Goal: Check status: Check status

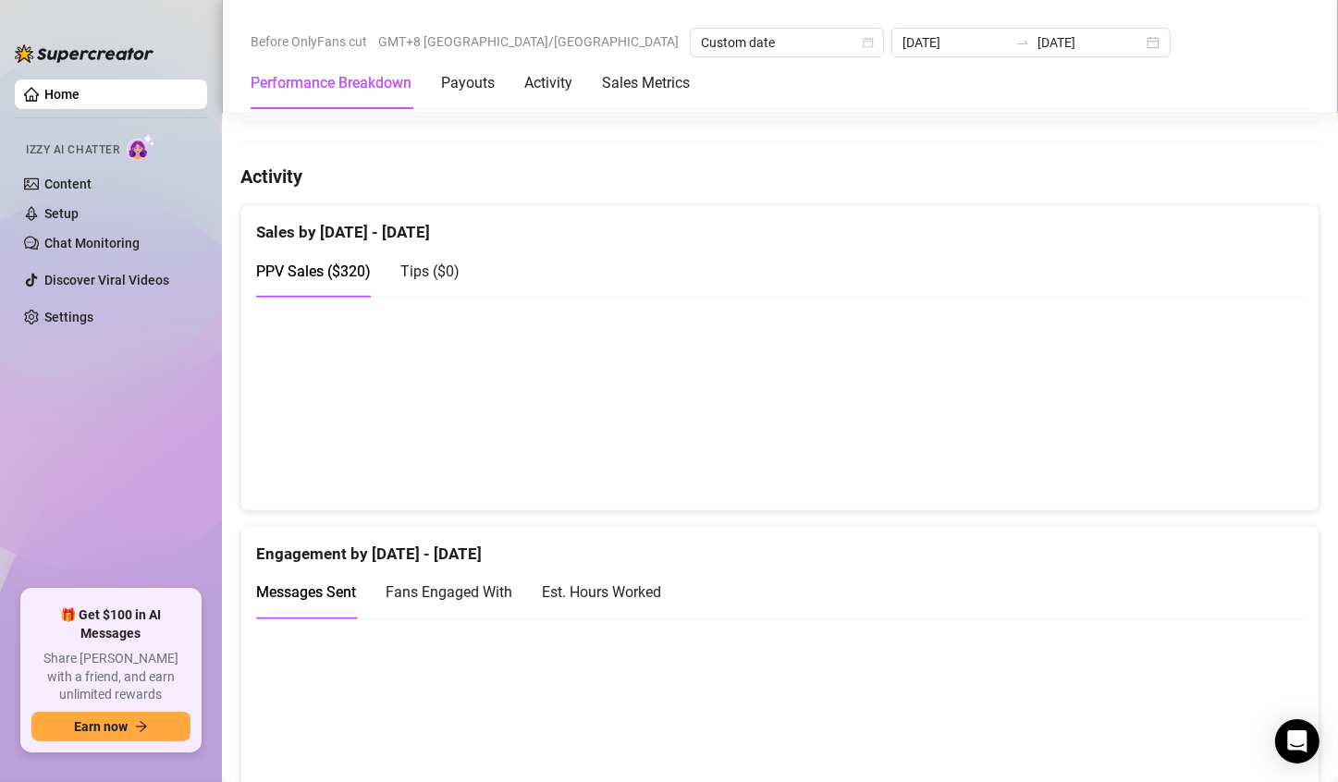
scroll to position [813, 0]
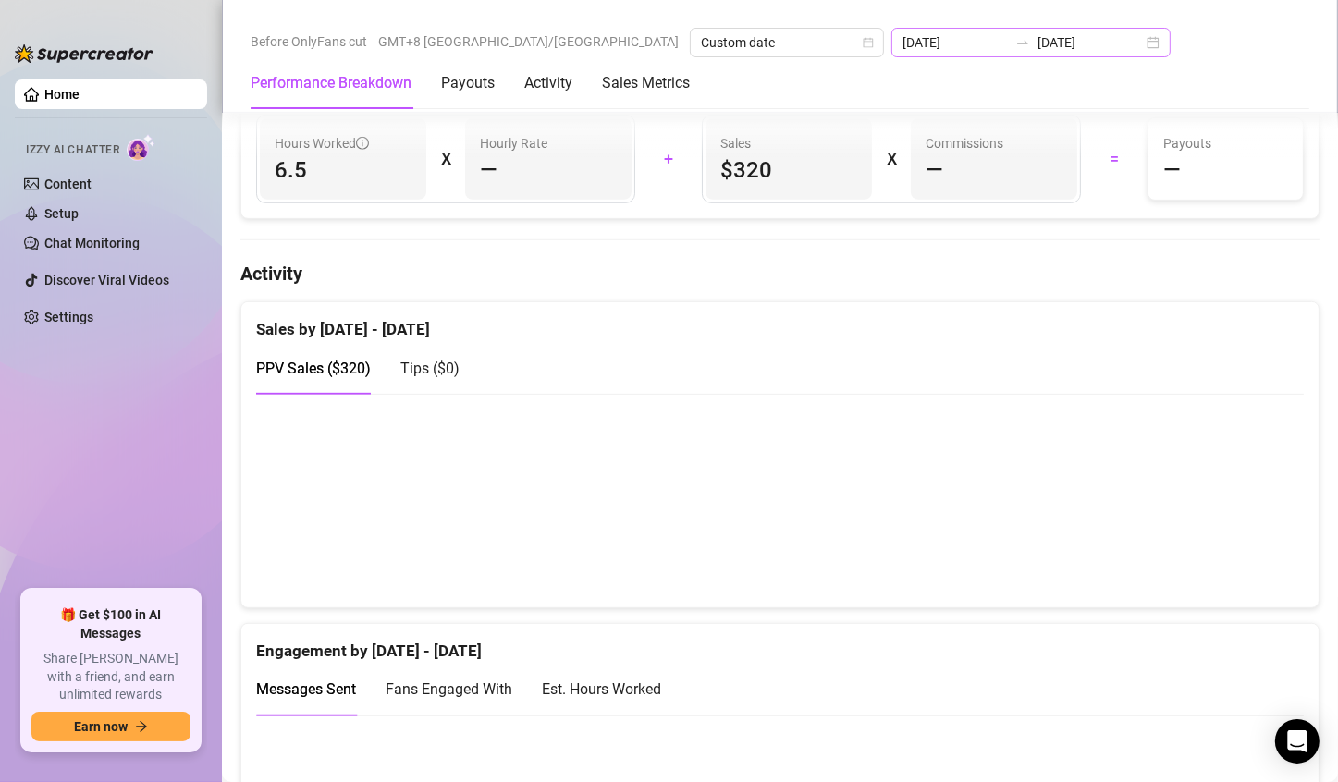
click at [942, 45] on div "[DATE] [DATE]" at bounding box center [1030, 43] width 279 height 30
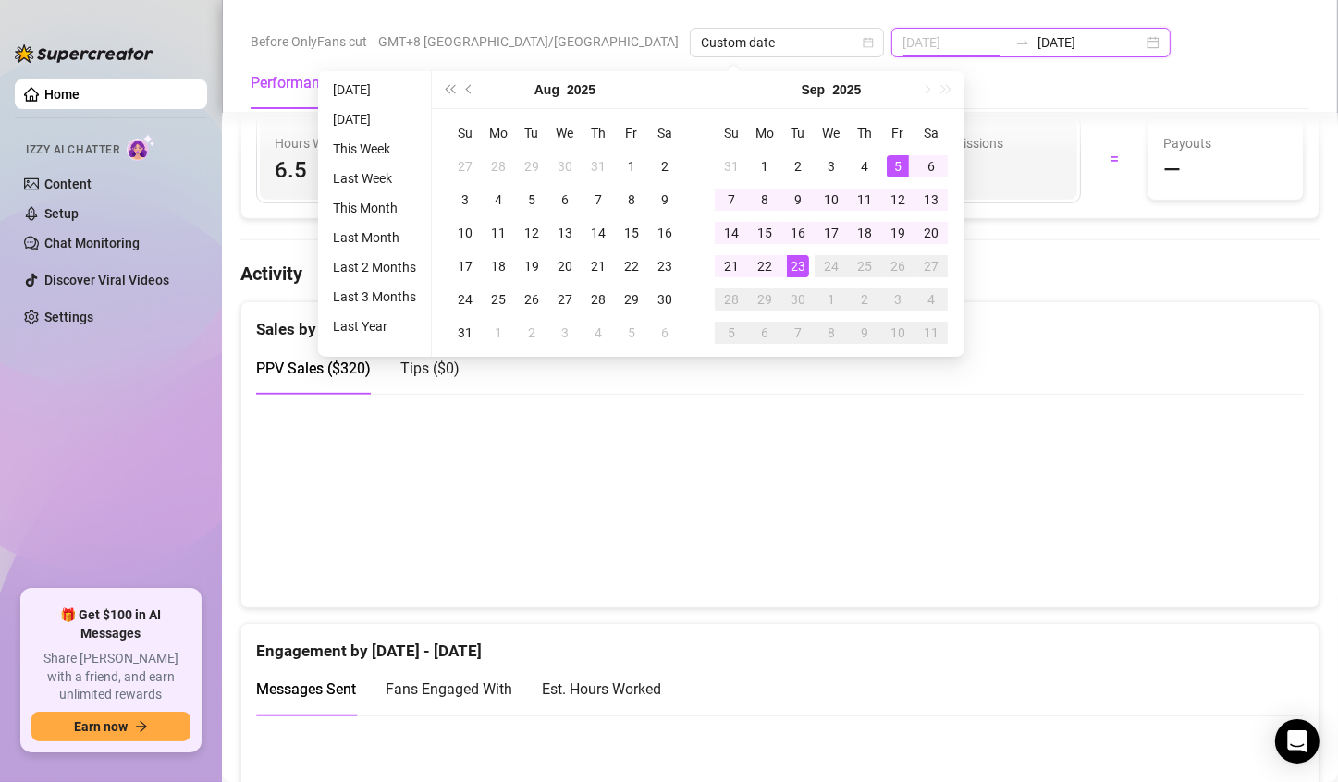
type input "[DATE]"
click at [797, 262] on div "23" at bounding box center [798, 266] width 22 height 22
click at [797, 262] on h4 "Activity" at bounding box center [779, 274] width 1079 height 26
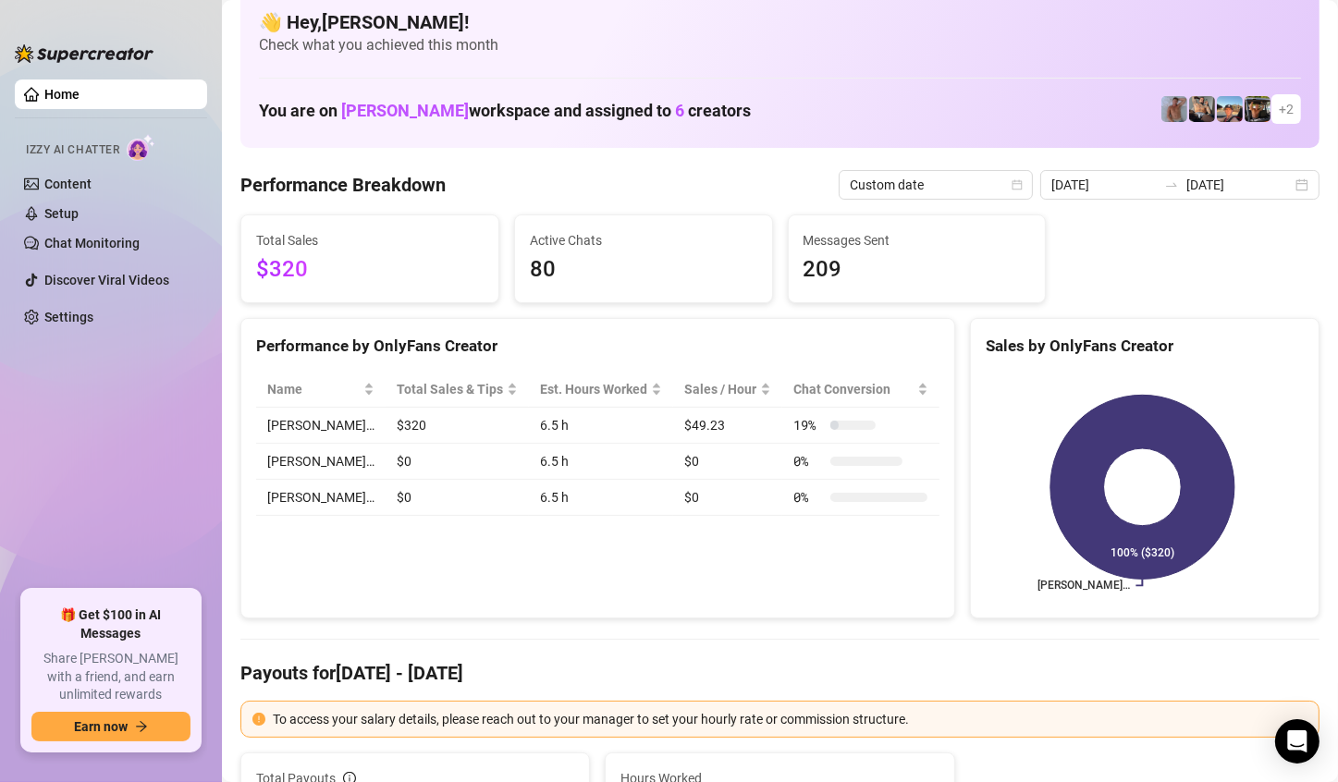
scroll to position [0, 0]
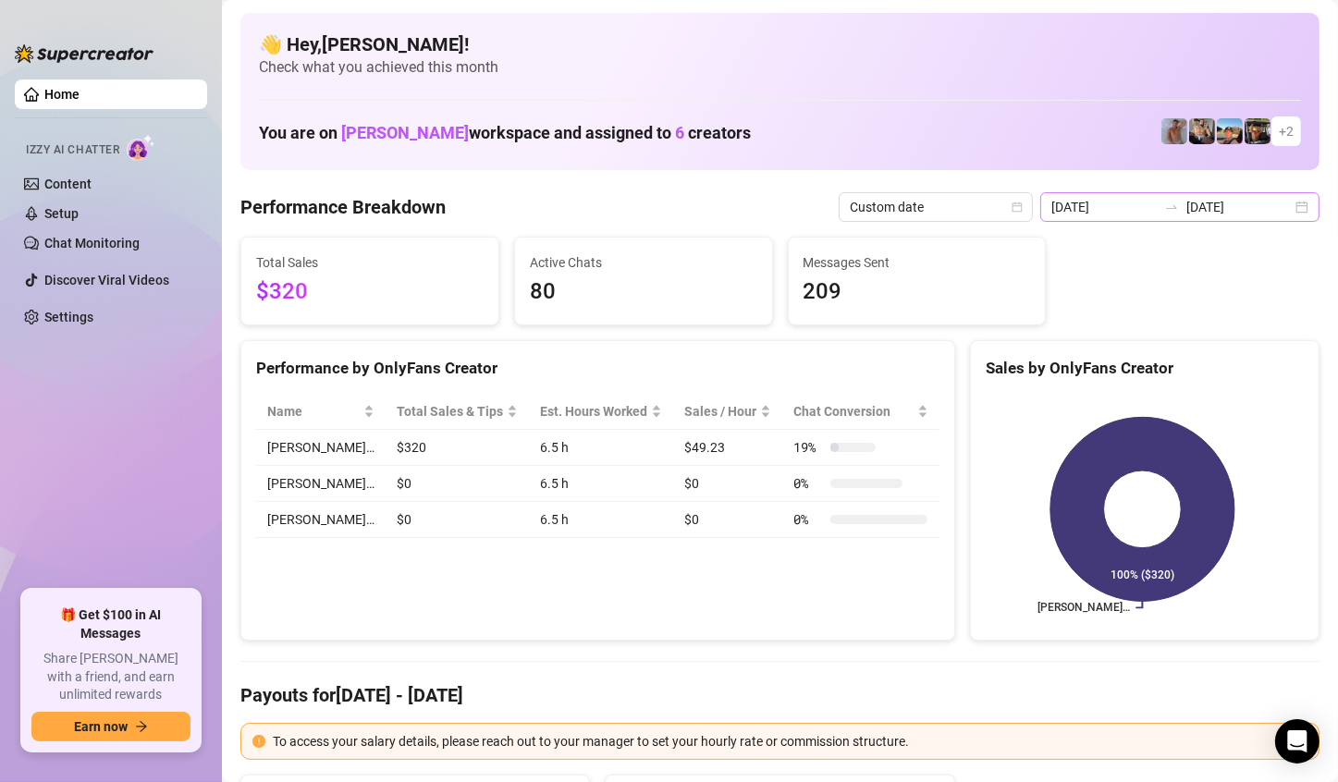
click at [1287, 215] on div "[DATE] [DATE]" at bounding box center [1179, 207] width 279 height 30
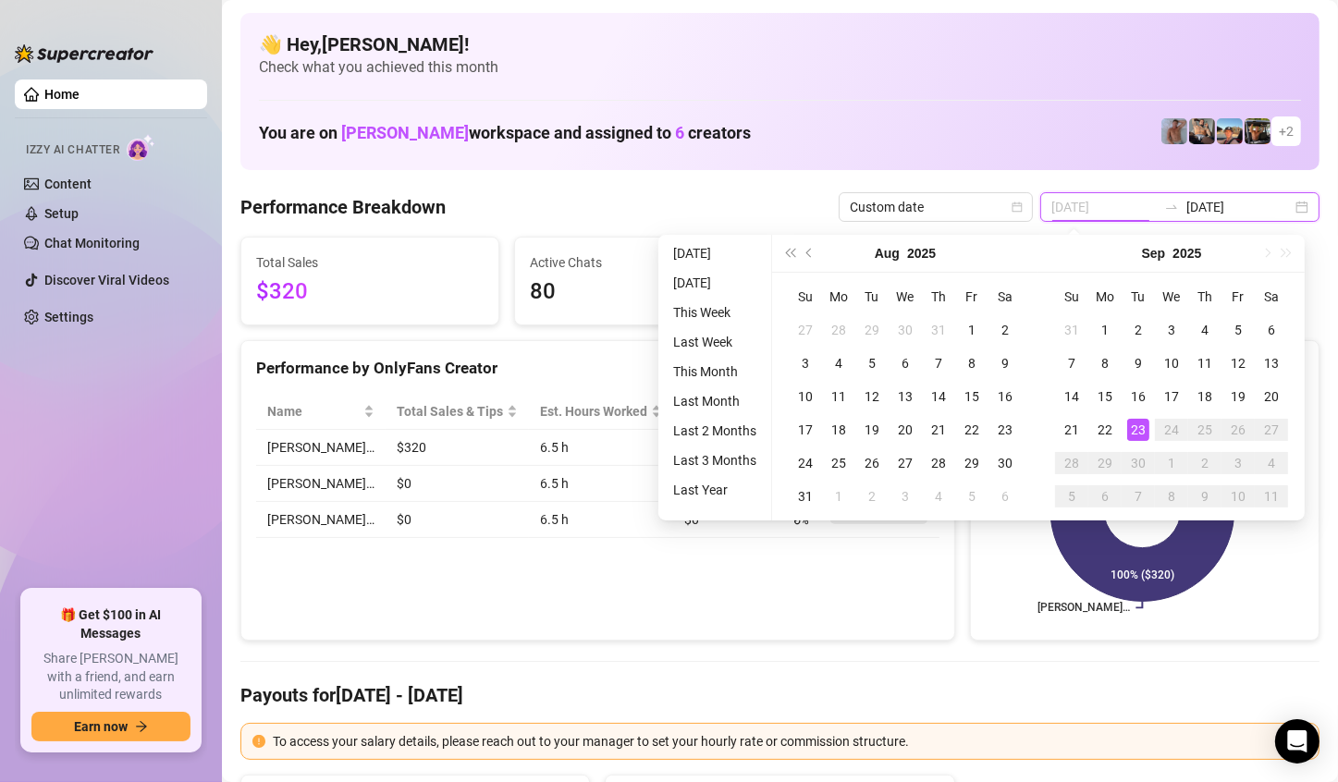
type input "[DATE]"
click at [1125, 418] on td "23" at bounding box center [1138, 429] width 33 height 33
click at [1138, 425] on icon at bounding box center [1142, 510] width 184 height 184
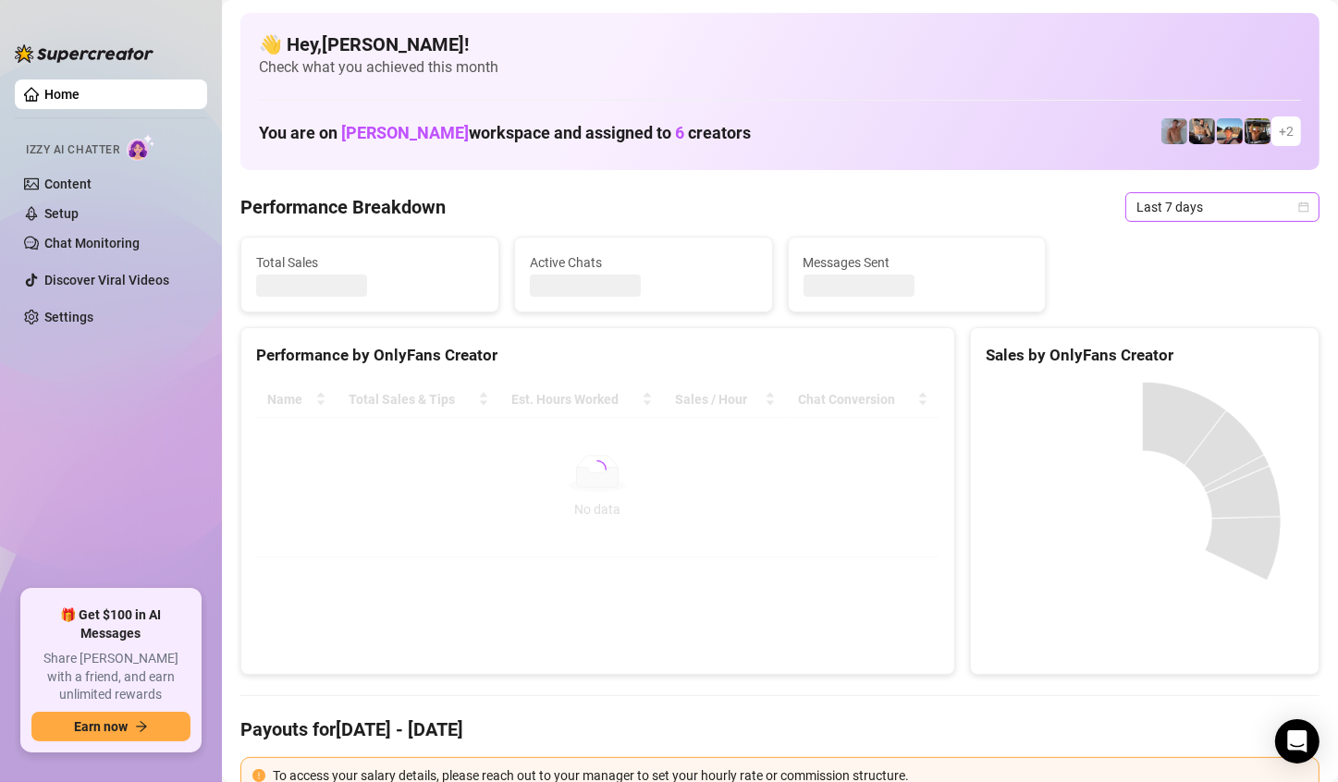
click at [1298, 208] on div "Last 7 days" at bounding box center [1222, 207] width 194 height 30
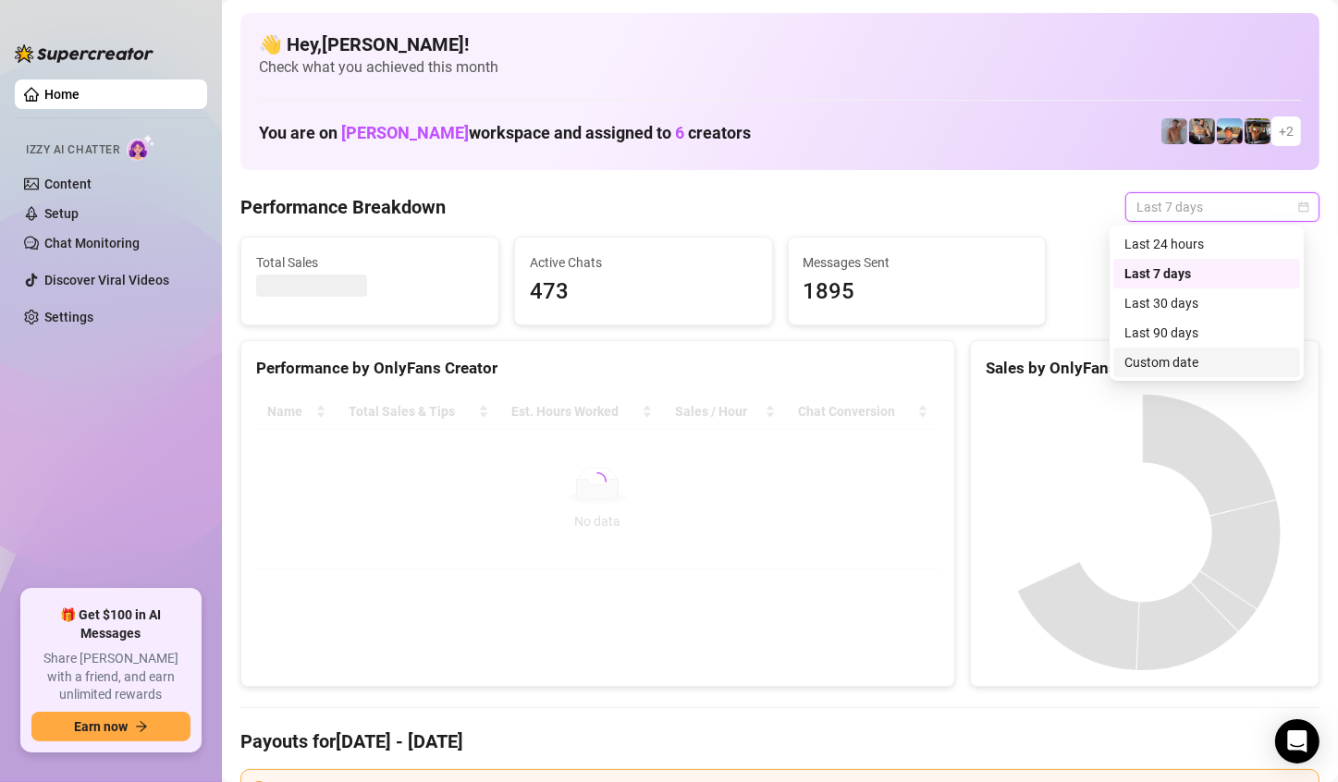
click at [1161, 367] on div "Custom date" at bounding box center [1206, 362] width 165 height 20
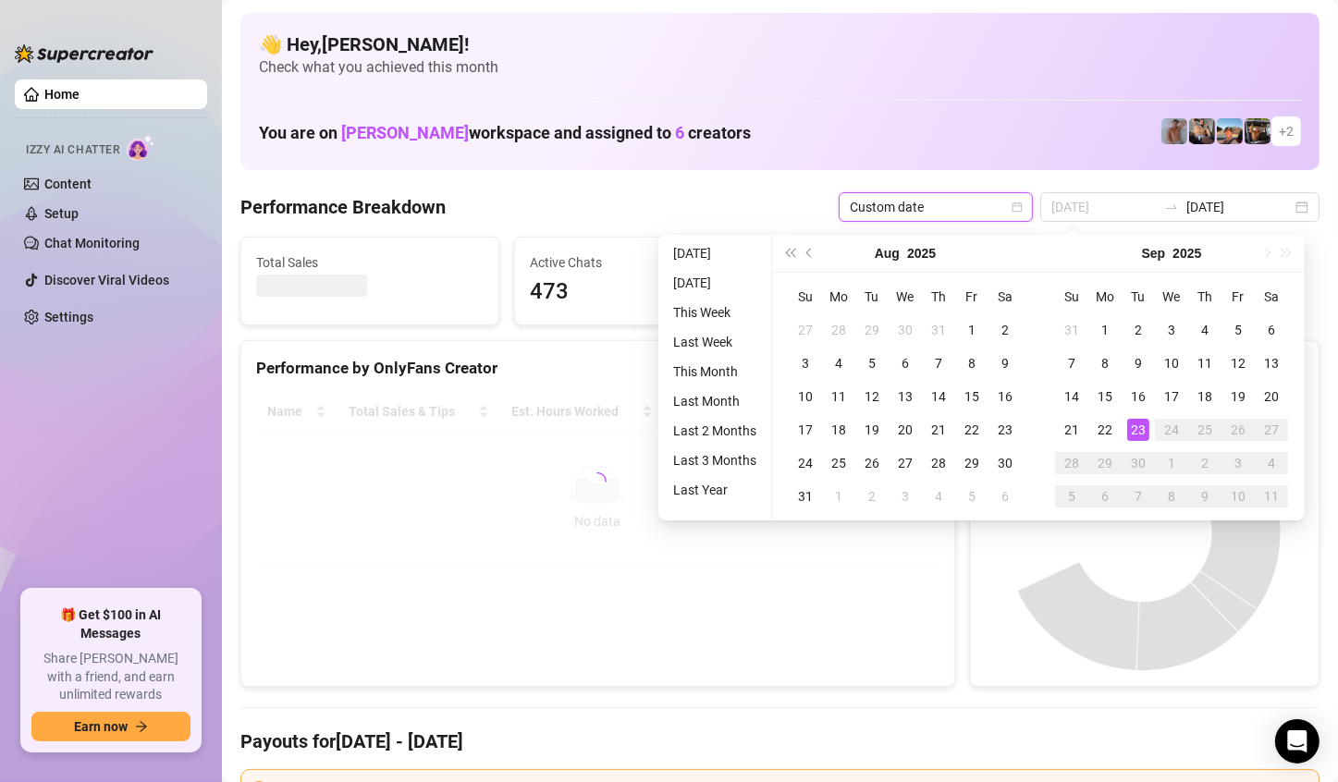
type input "[DATE]"
click at [1133, 422] on div "23" at bounding box center [1138, 430] width 22 height 22
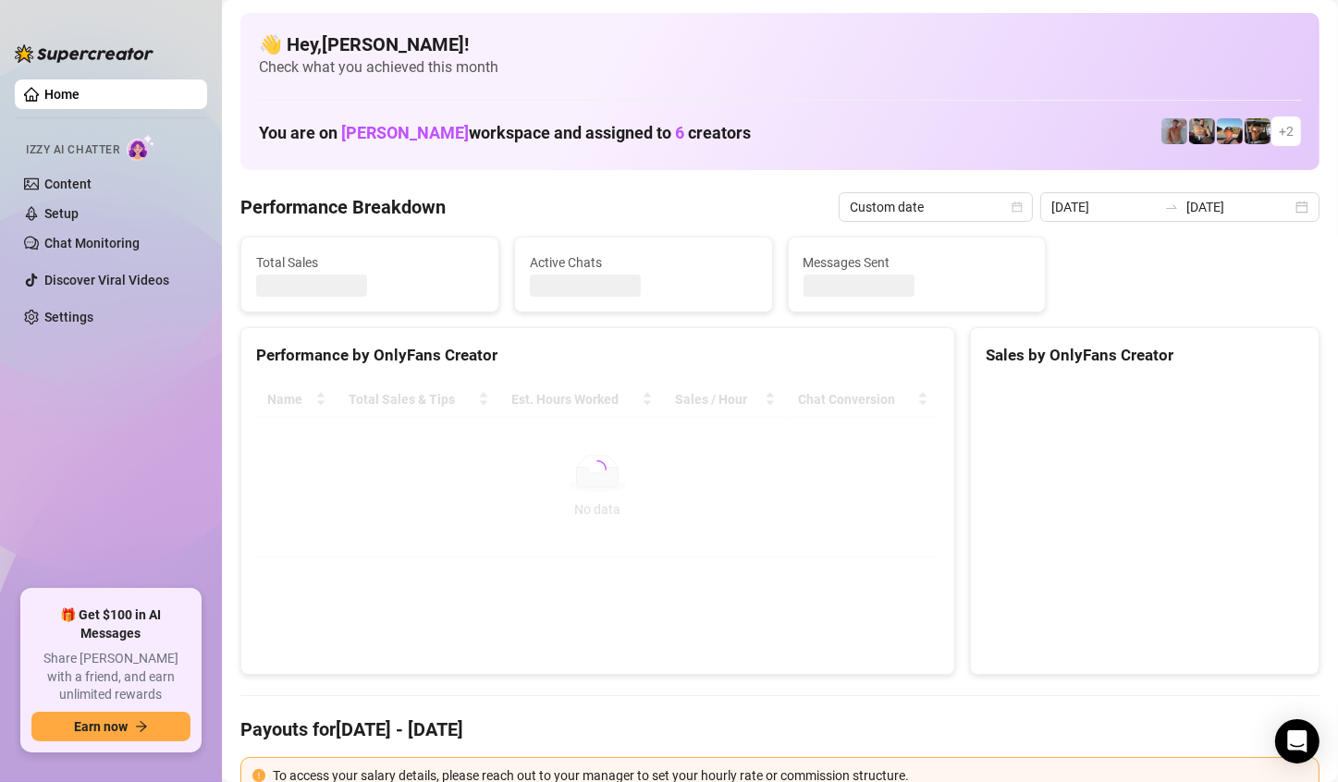
type input "[DATE]"
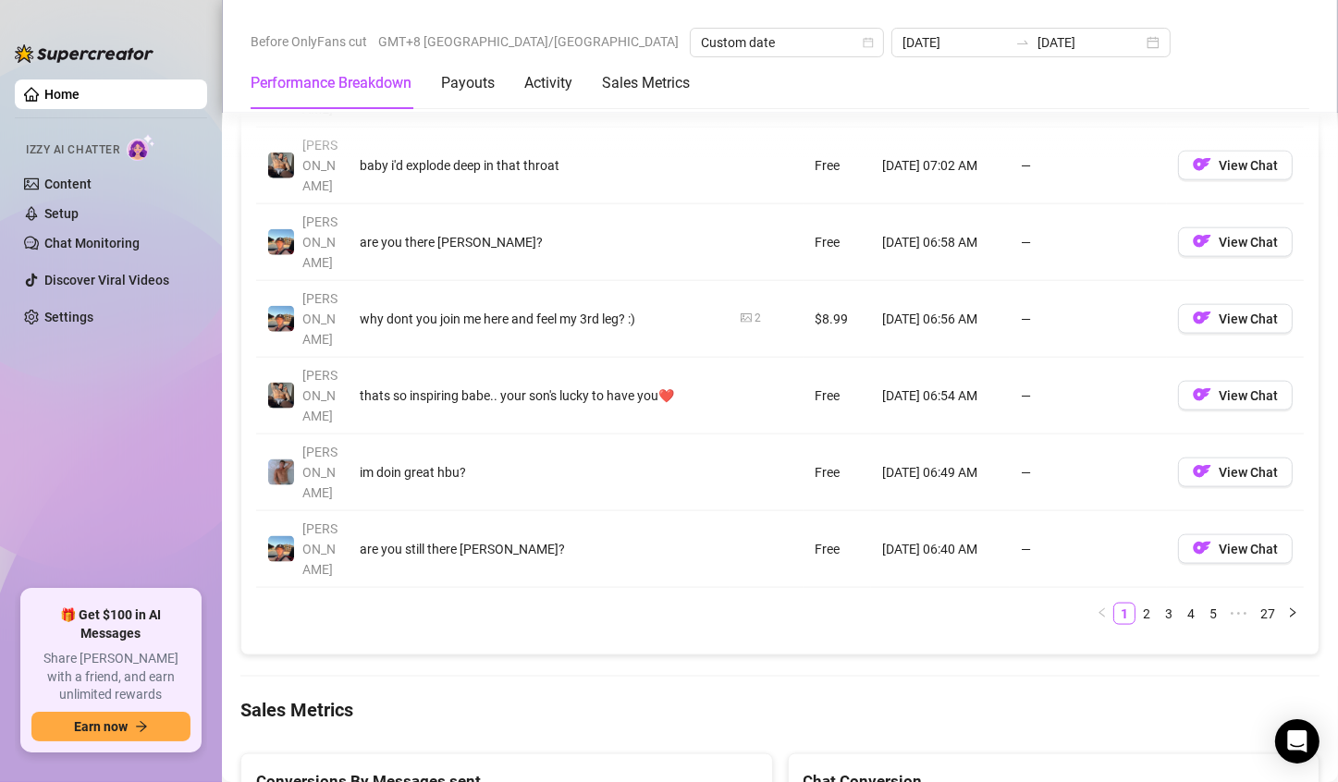
scroll to position [2312, 0]
